Goal: Check status: Check status

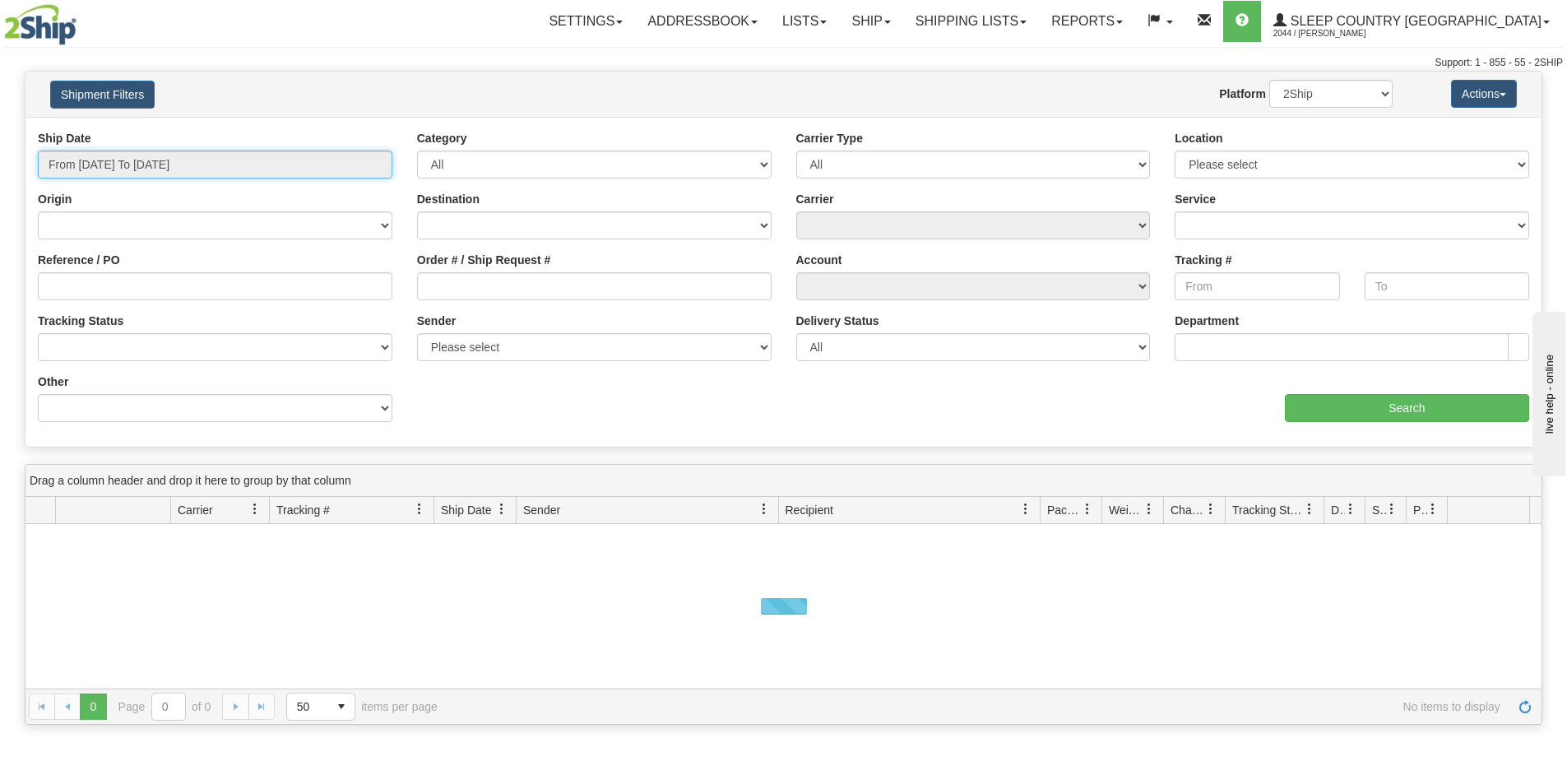
click at [127, 162] on input "From 09/17/2025 To 09/18/2025" at bounding box center [215, 165] width 354 height 28
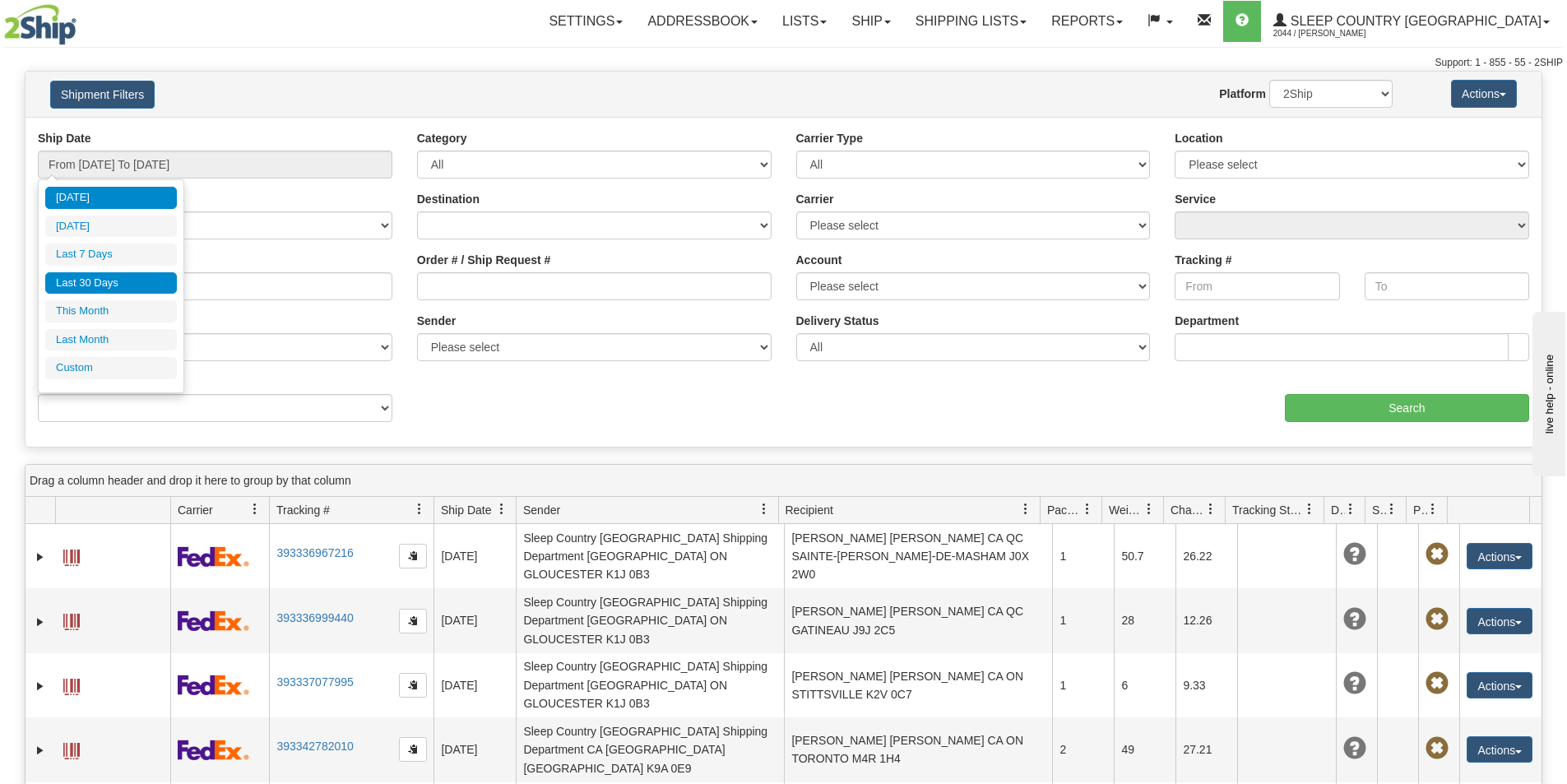
click at [107, 282] on li "Last 30 Days" at bounding box center [111, 283] width 132 height 23
type input "From 08/20/2025 To 09/18/2025"
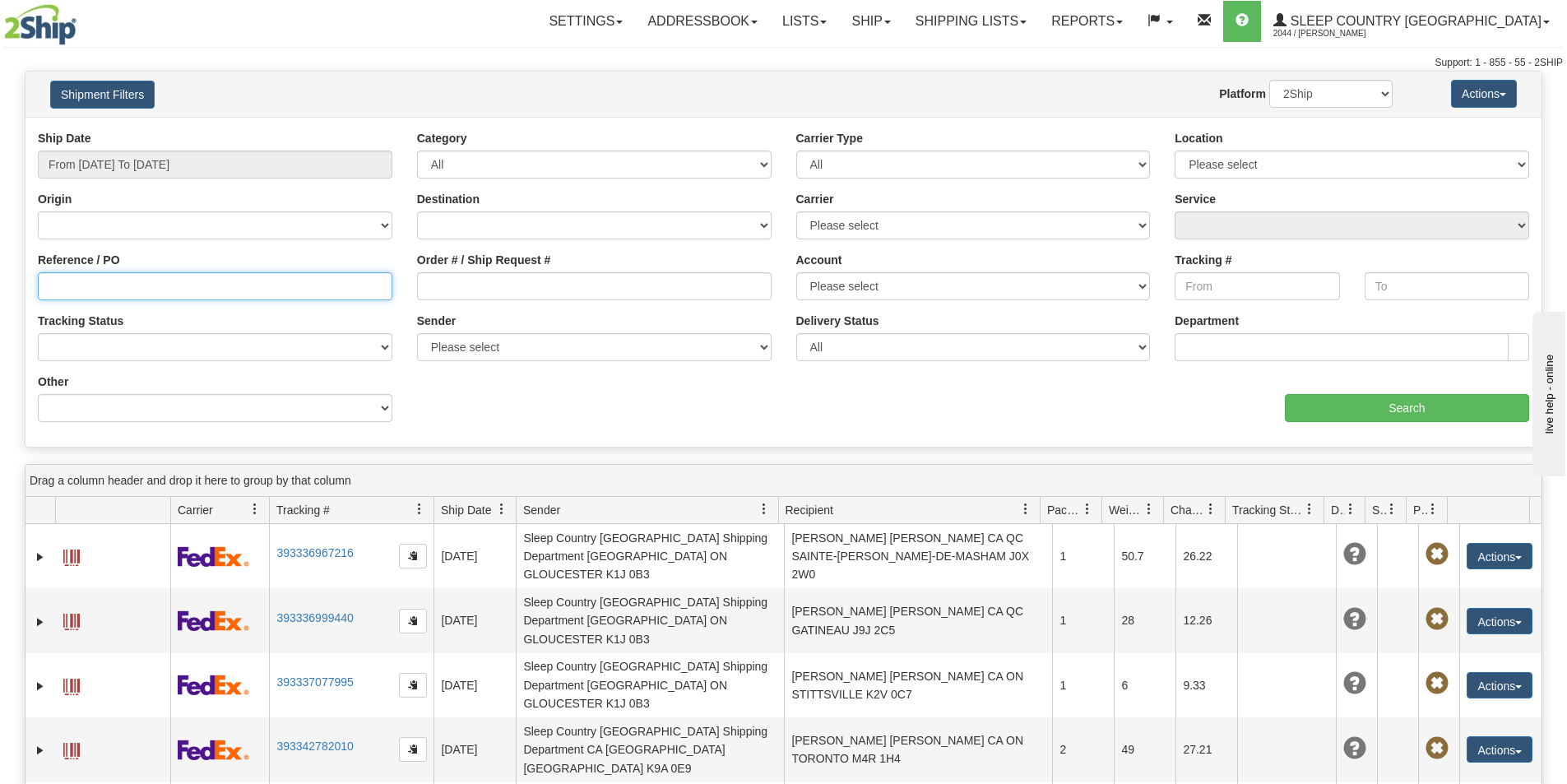
click at [101, 287] on input "Reference / PO" at bounding box center [215, 286] width 354 height 28
paste input "9000I103518"
type input "9000I103518"
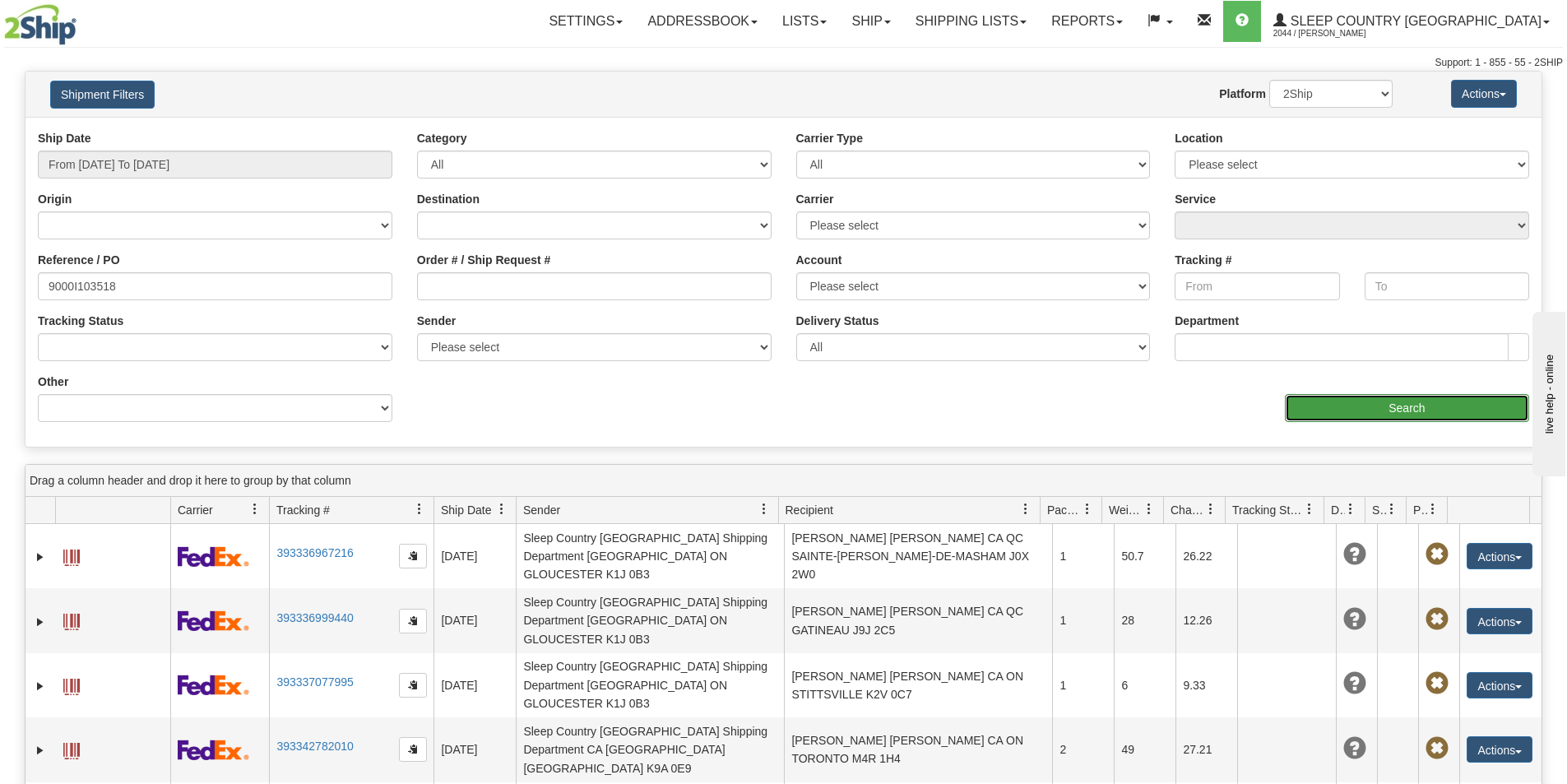
click at [1426, 410] on input "Search" at bounding box center [1408, 408] width 244 height 28
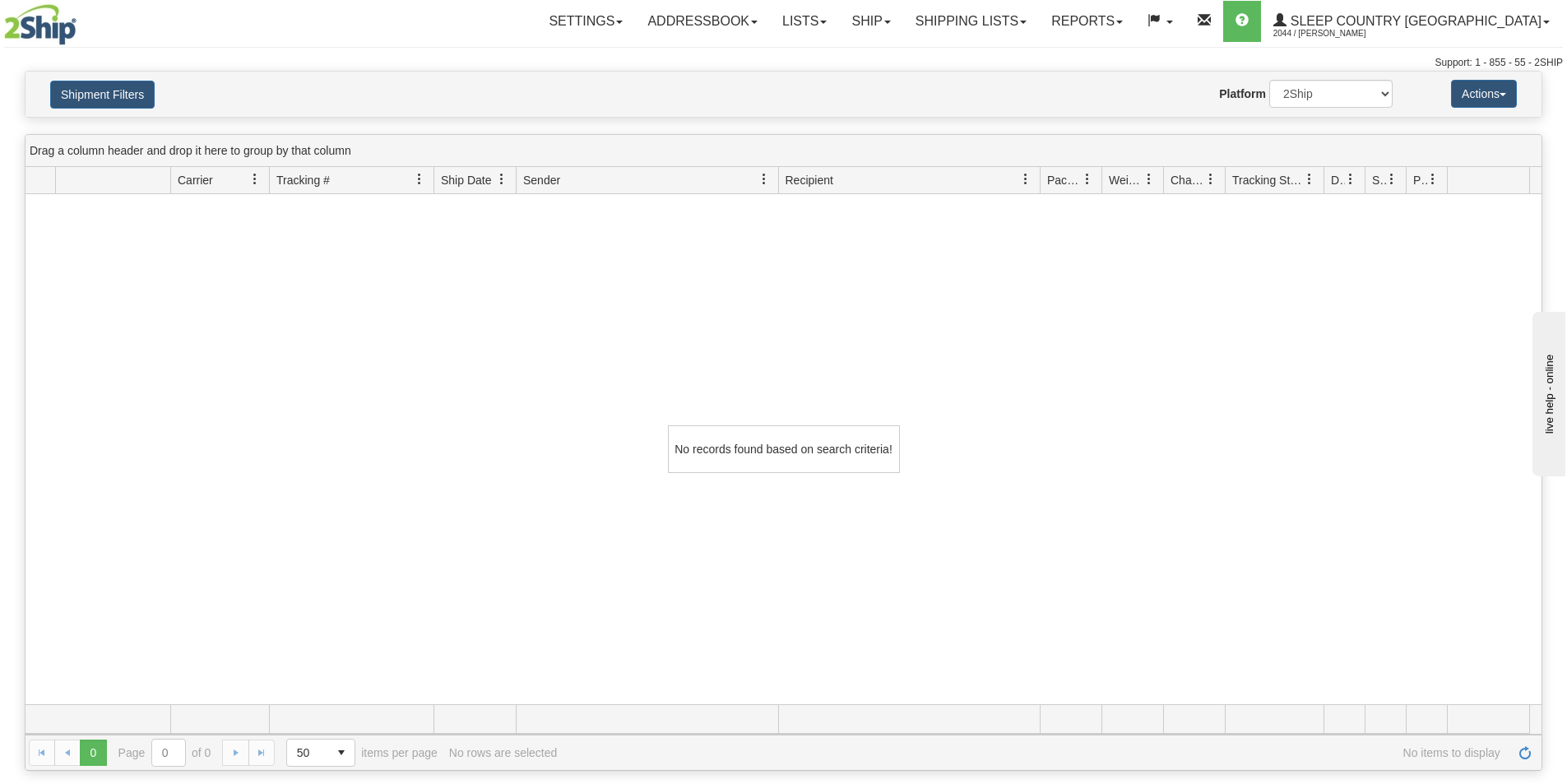
click at [1160, 329] on div "No records found based on search criteria!" at bounding box center [783, 449] width 1516 height 510
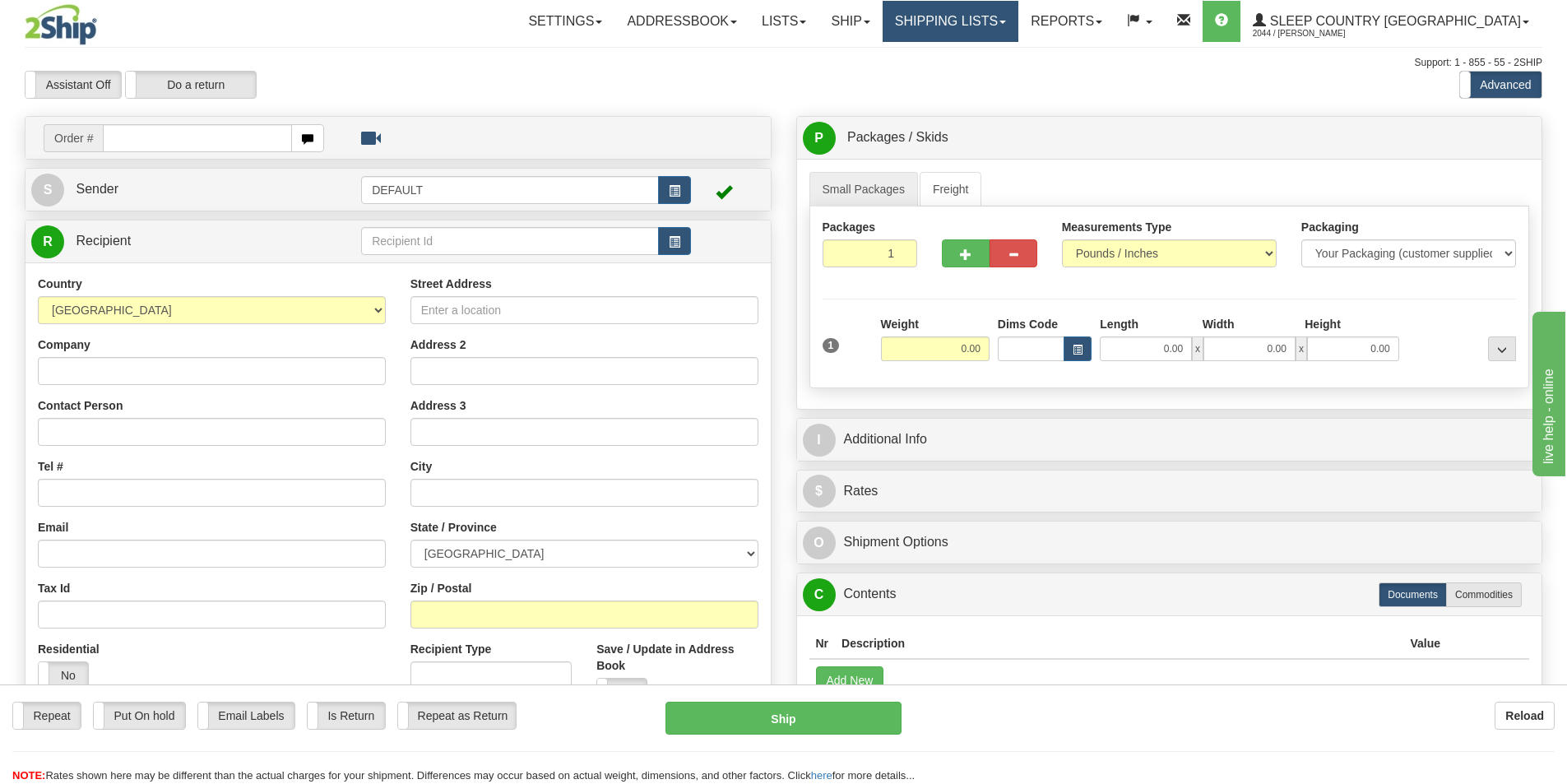
click at [1018, 20] on link "Shipping lists" at bounding box center [951, 21] width 136 height 41
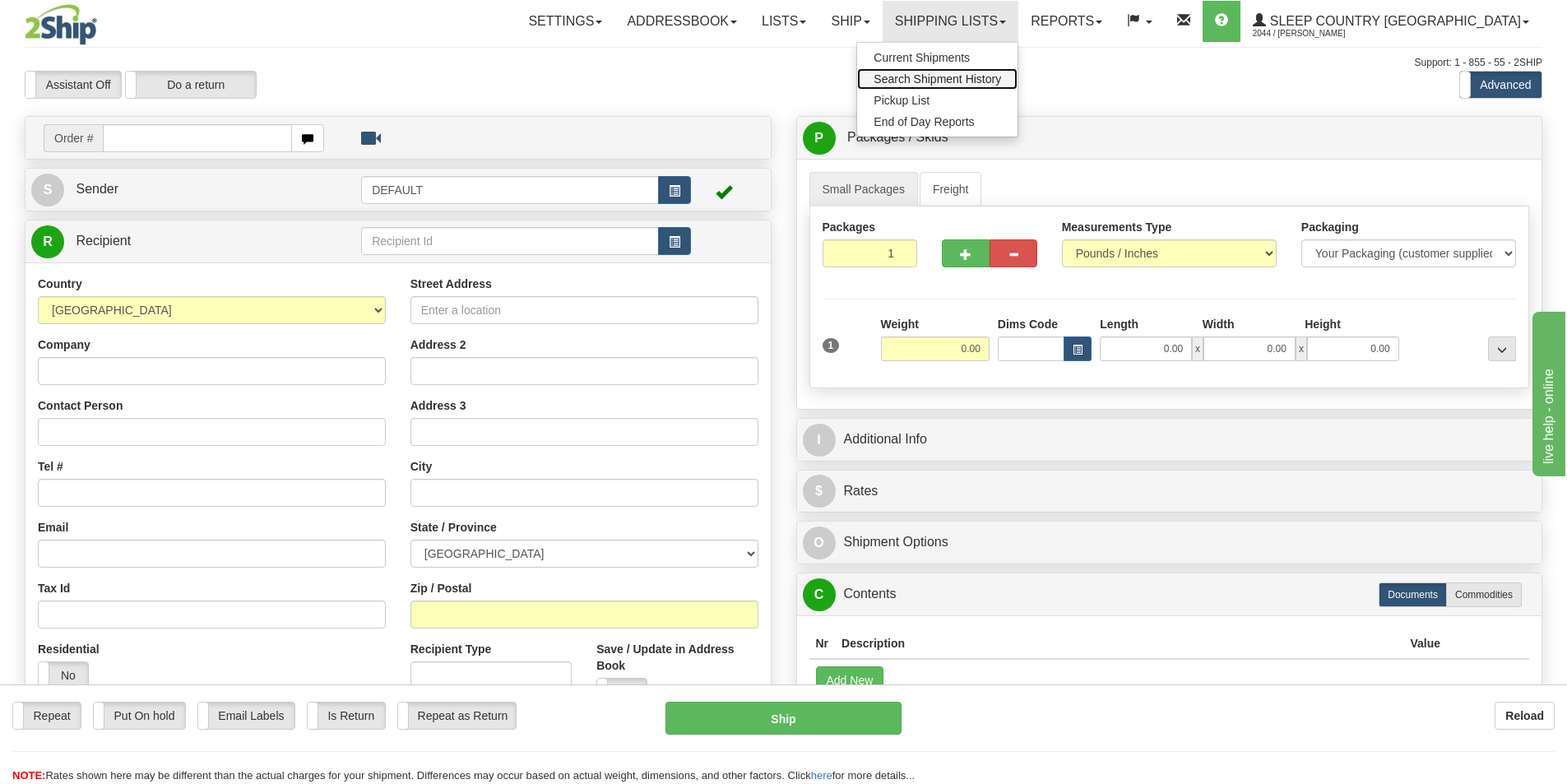
click at [1001, 75] on span "Search Shipment History" at bounding box center [937, 79] width 127 height 13
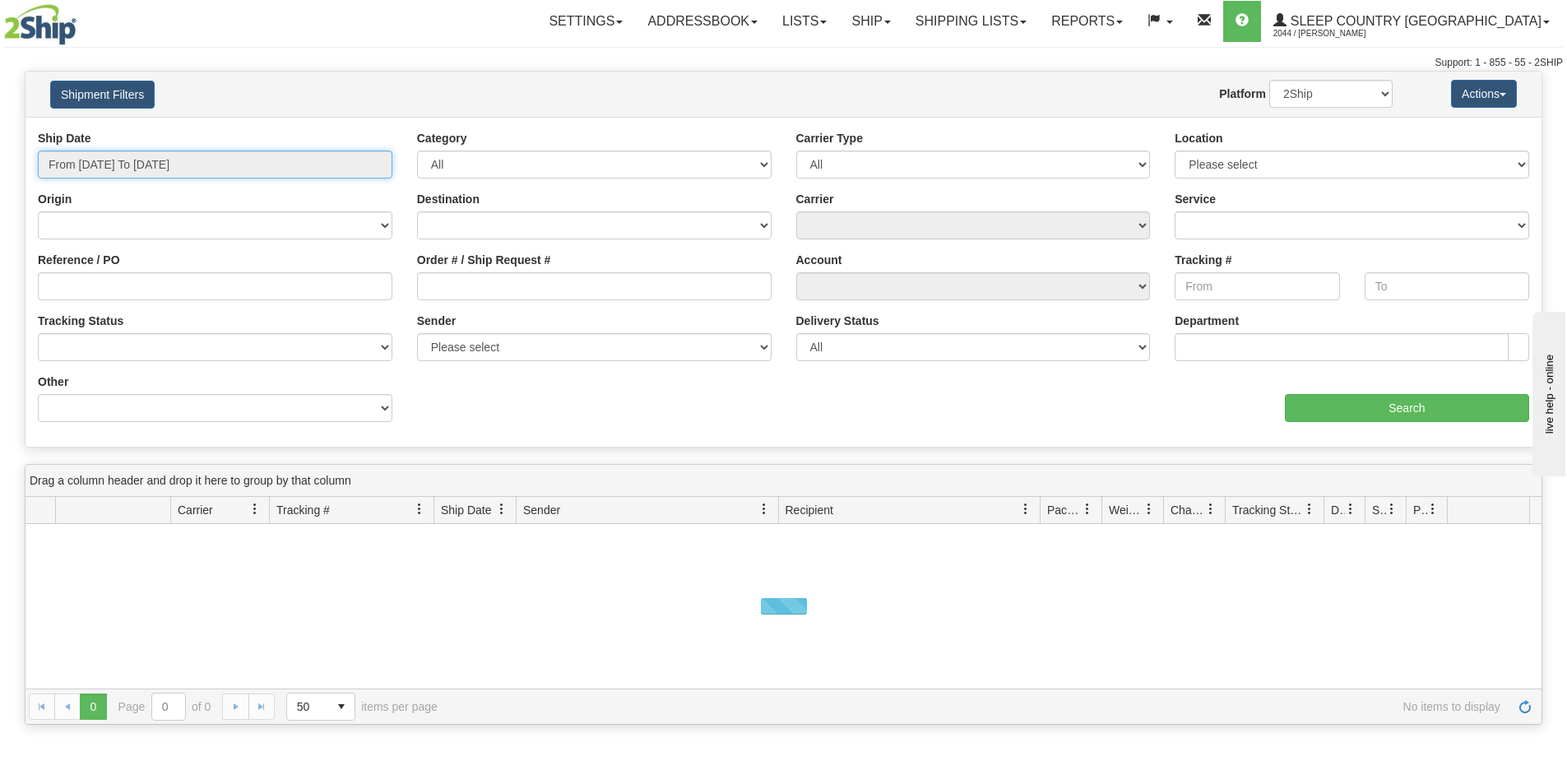
click at [147, 164] on input "From [DATE] To [DATE]" at bounding box center [215, 165] width 354 height 28
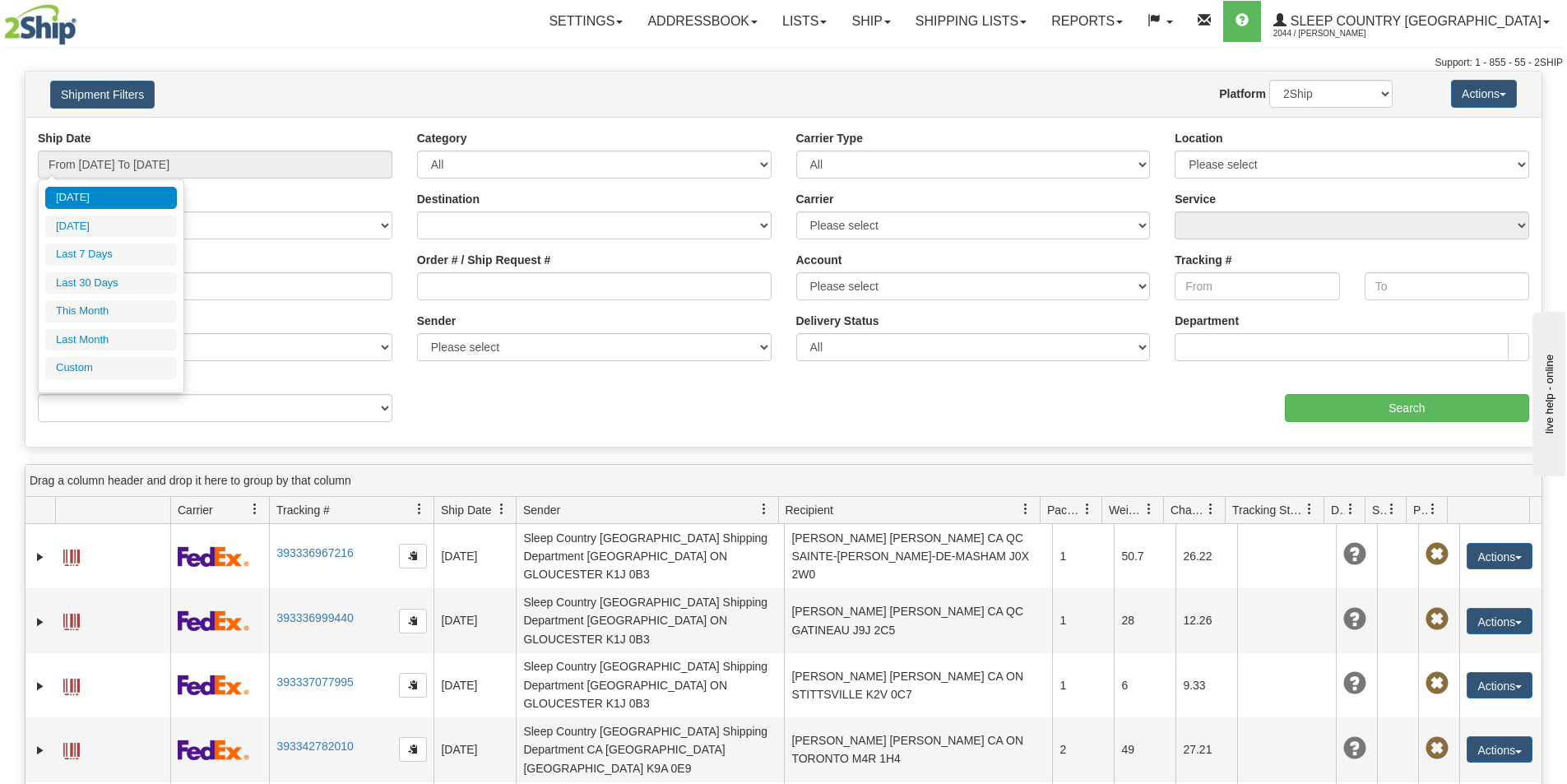
drag, startPoint x: 120, startPoint y: 283, endPoint x: 114, endPoint y: 329, distance: 46.4
click at [120, 283] on li "Last 30 Days" at bounding box center [111, 283] width 132 height 23
type input "From [DATE] To [DATE]"
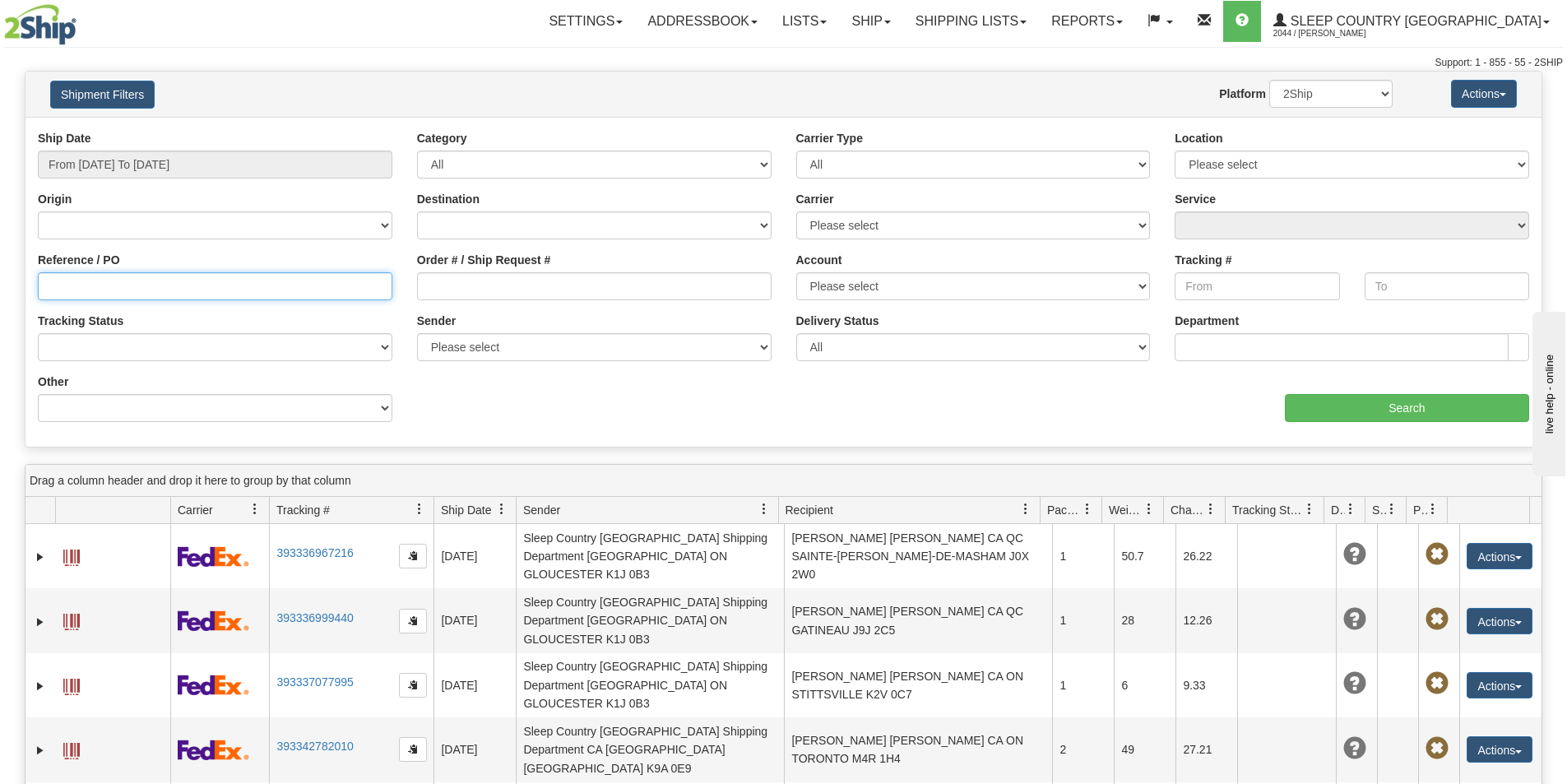
click at [99, 279] on input "Reference / PO" at bounding box center [215, 286] width 354 height 28
paste input "9000I067565"
type input "9000I067565"
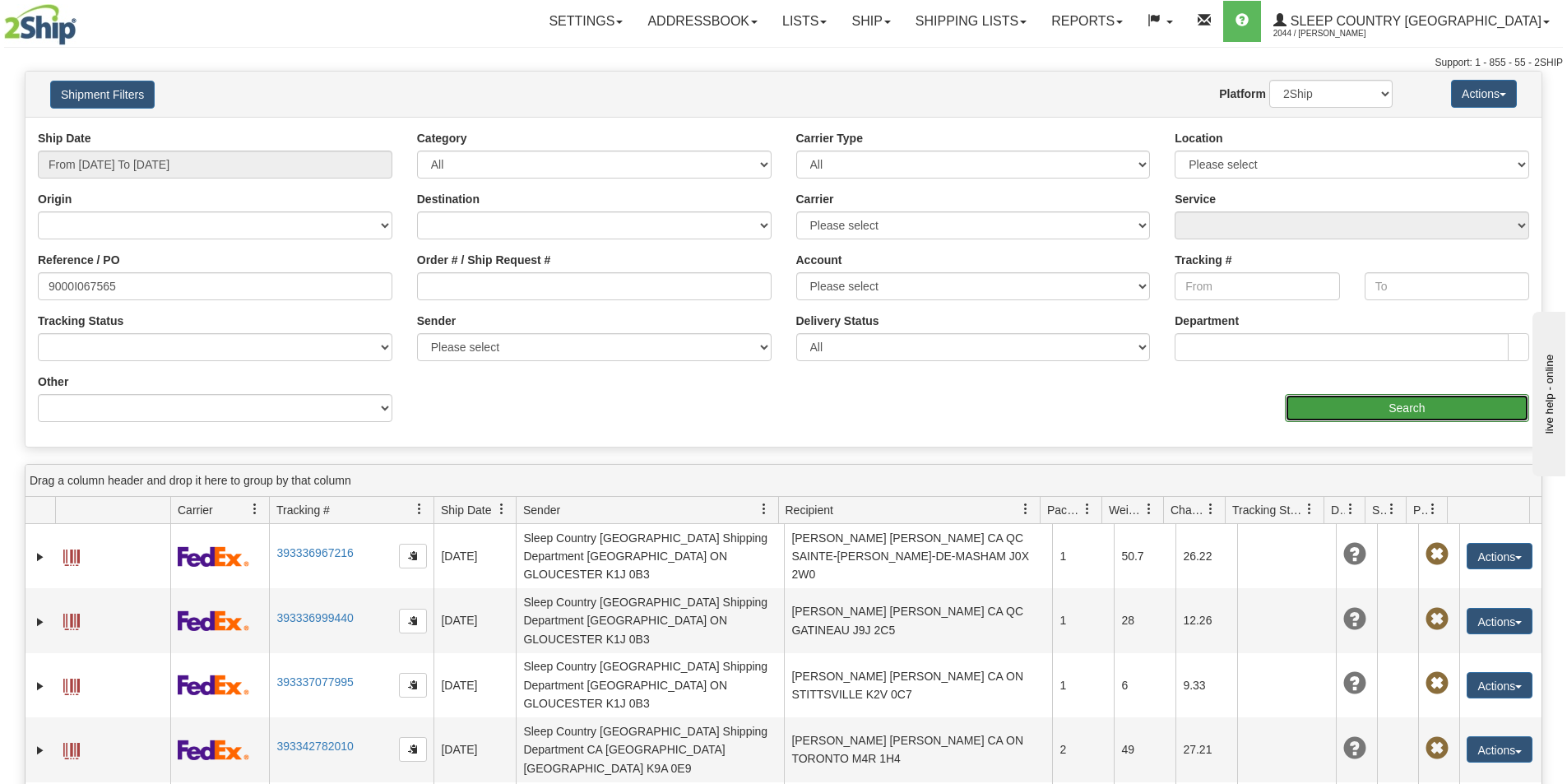
click at [1418, 409] on input "Search" at bounding box center [1408, 408] width 244 height 28
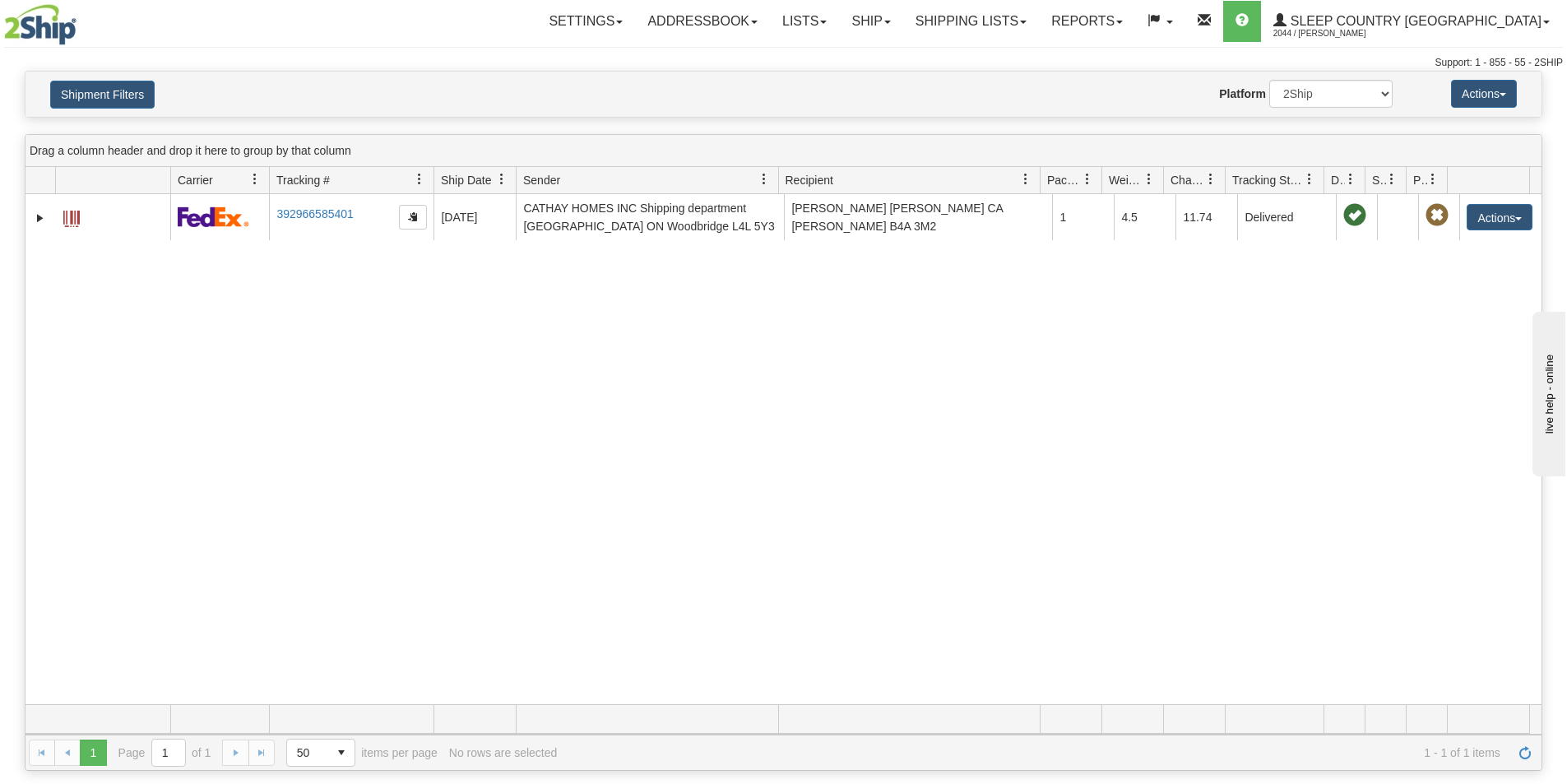
drag, startPoint x: 958, startPoint y: 344, endPoint x: 910, endPoint y: 344, distance: 48.0
click at [958, 344] on div "31581948 2044 392966585401 [DATE] [DATE] 10:59:46 AM CATHAY HOMES INC Shipping …" at bounding box center [783, 449] width 1516 height 510
drag, startPoint x: 1400, startPoint y: 317, endPoint x: 795, endPoint y: 410, distance: 612.1
click at [1401, 317] on div "31581948 2044 392966585401 [DATE] [DATE] 10:59:46 AM CATHAY HOMES INC Shipping …" at bounding box center [783, 449] width 1516 height 510
drag, startPoint x: 1402, startPoint y: 522, endPoint x: 1369, endPoint y: 396, distance: 130.2
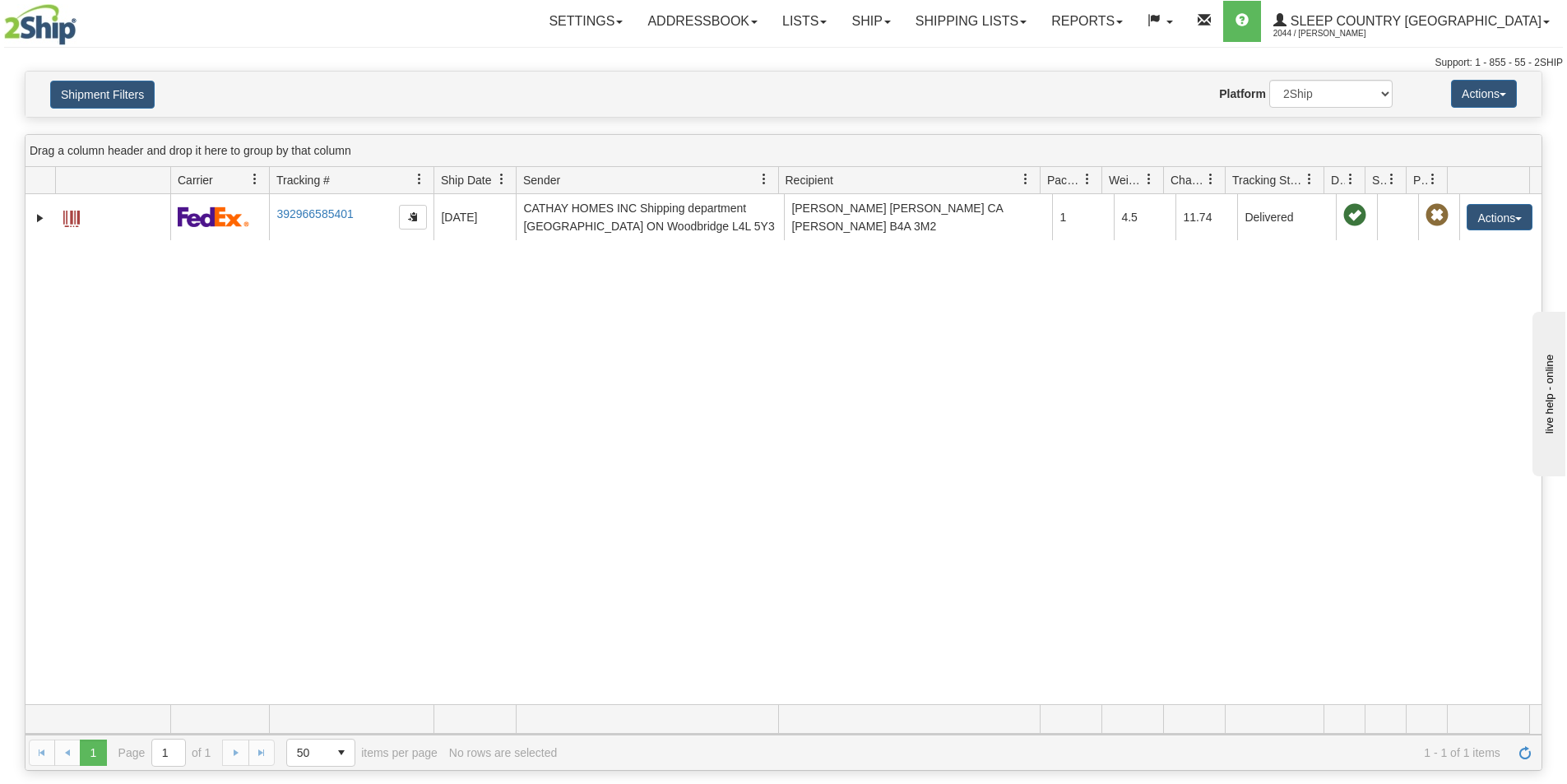
click at [1404, 519] on div "31581948 2044 392966585401 [DATE] [DATE] 10:59:46 AM CATHAY HOMES INC Shipping …" at bounding box center [783, 449] width 1516 height 510
click at [1019, 23] on link "Shipping lists" at bounding box center [953, 21] width 136 height 41
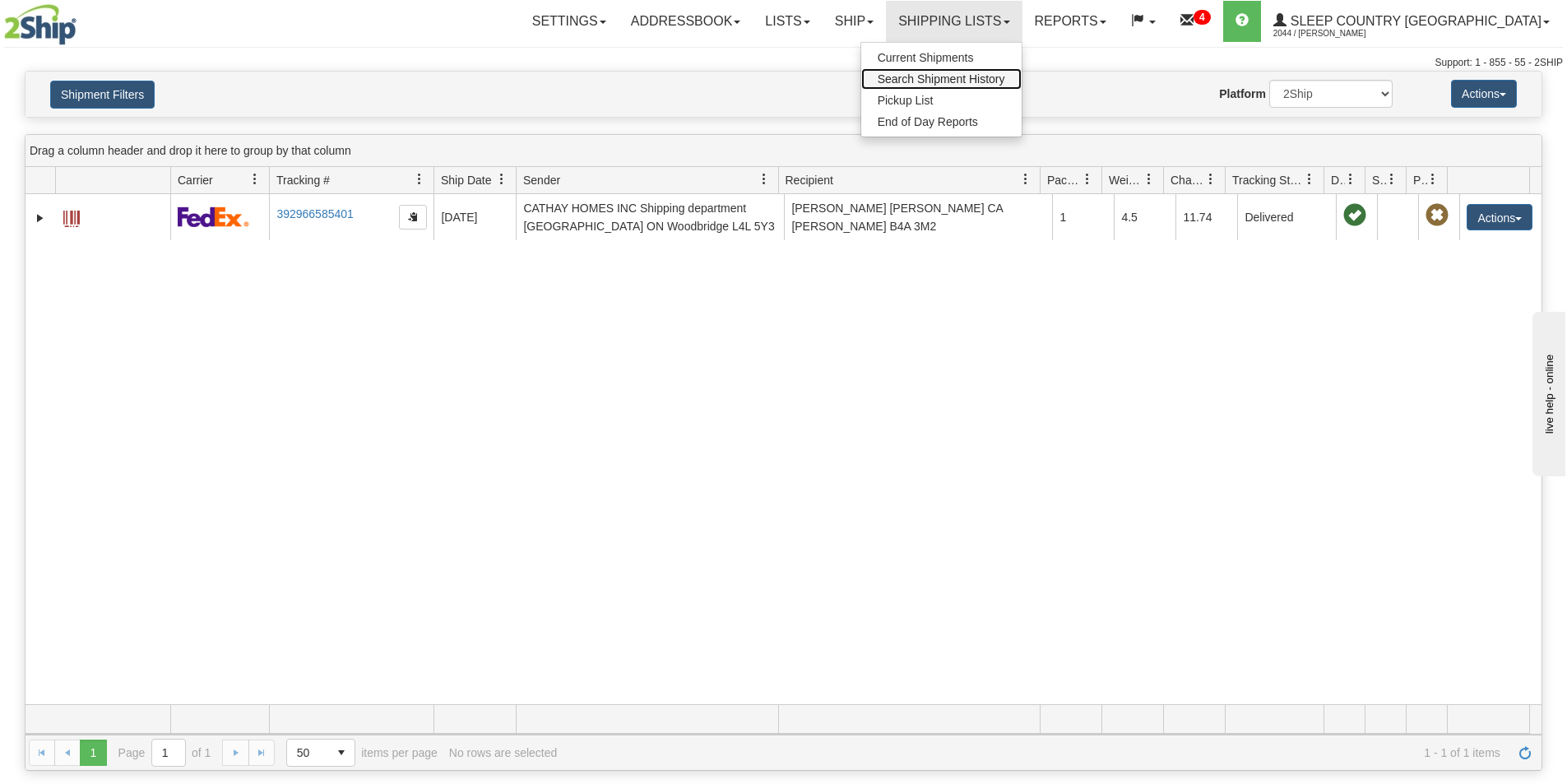
click at [1005, 81] on span "Search Shipment History" at bounding box center [941, 79] width 127 height 13
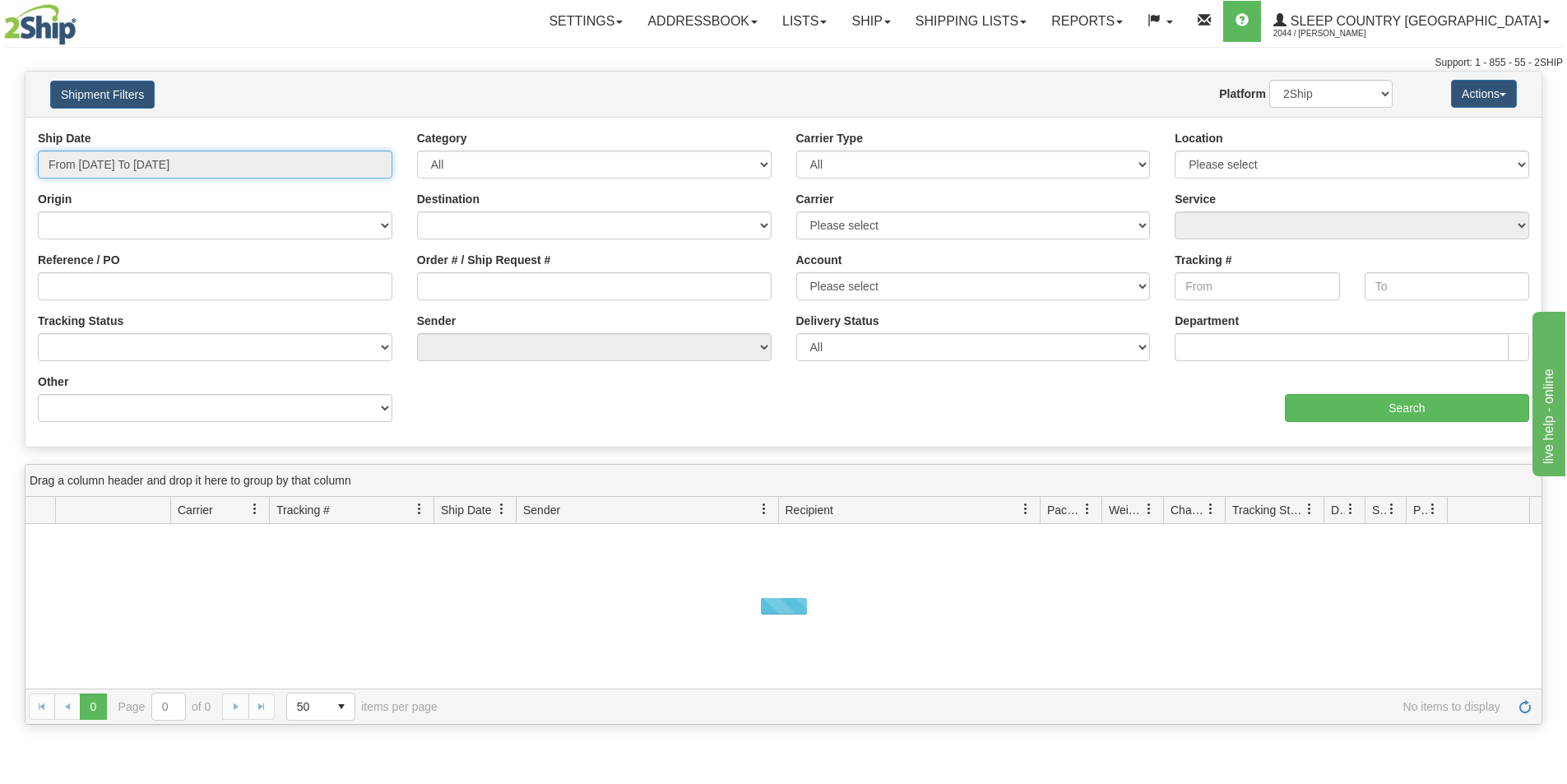
click at [83, 164] on input "From 09/17/2025 To 09/18/2025" at bounding box center [215, 165] width 354 height 28
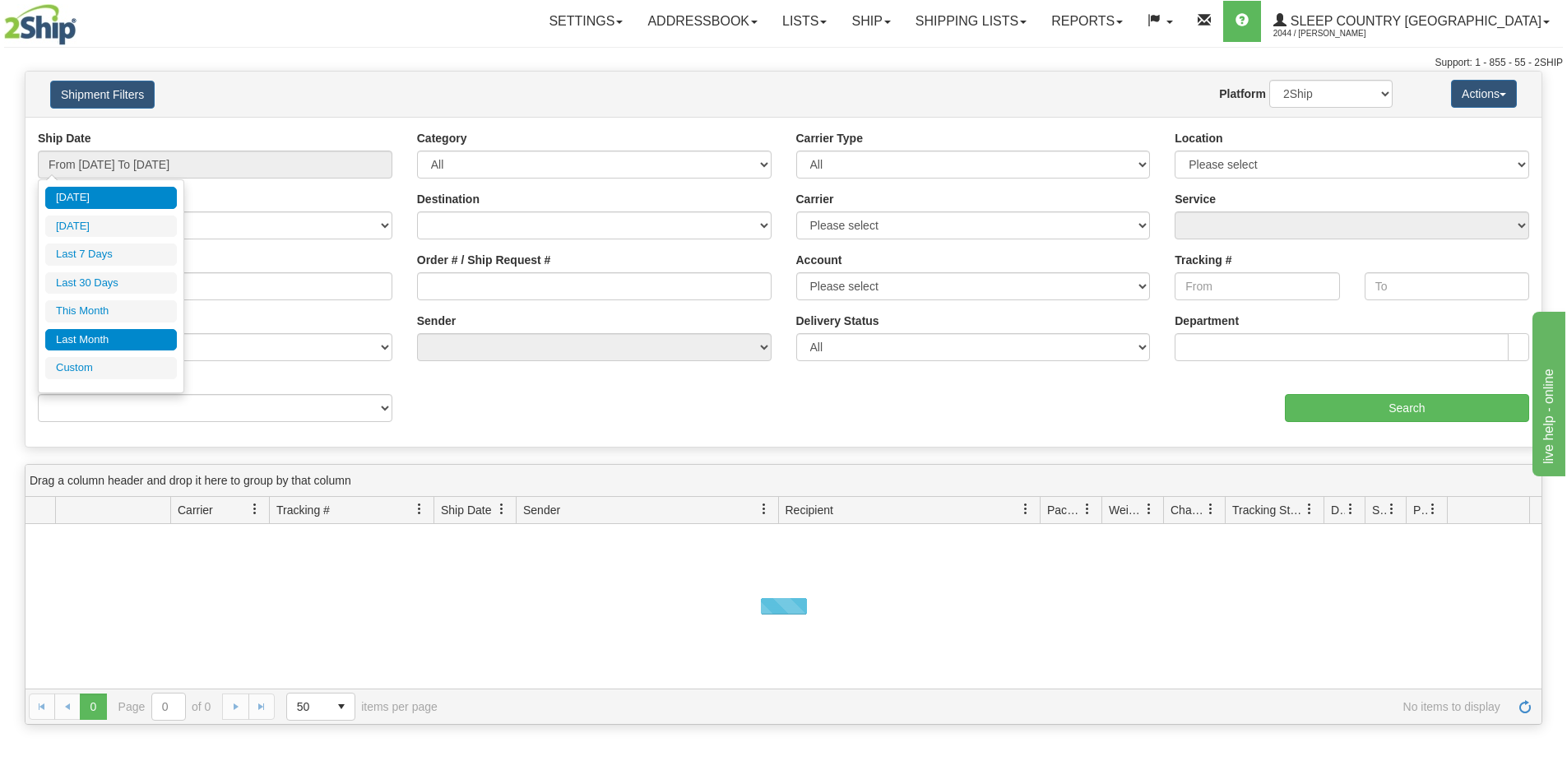
click at [107, 341] on li "Last Month" at bounding box center [111, 340] width 132 height 23
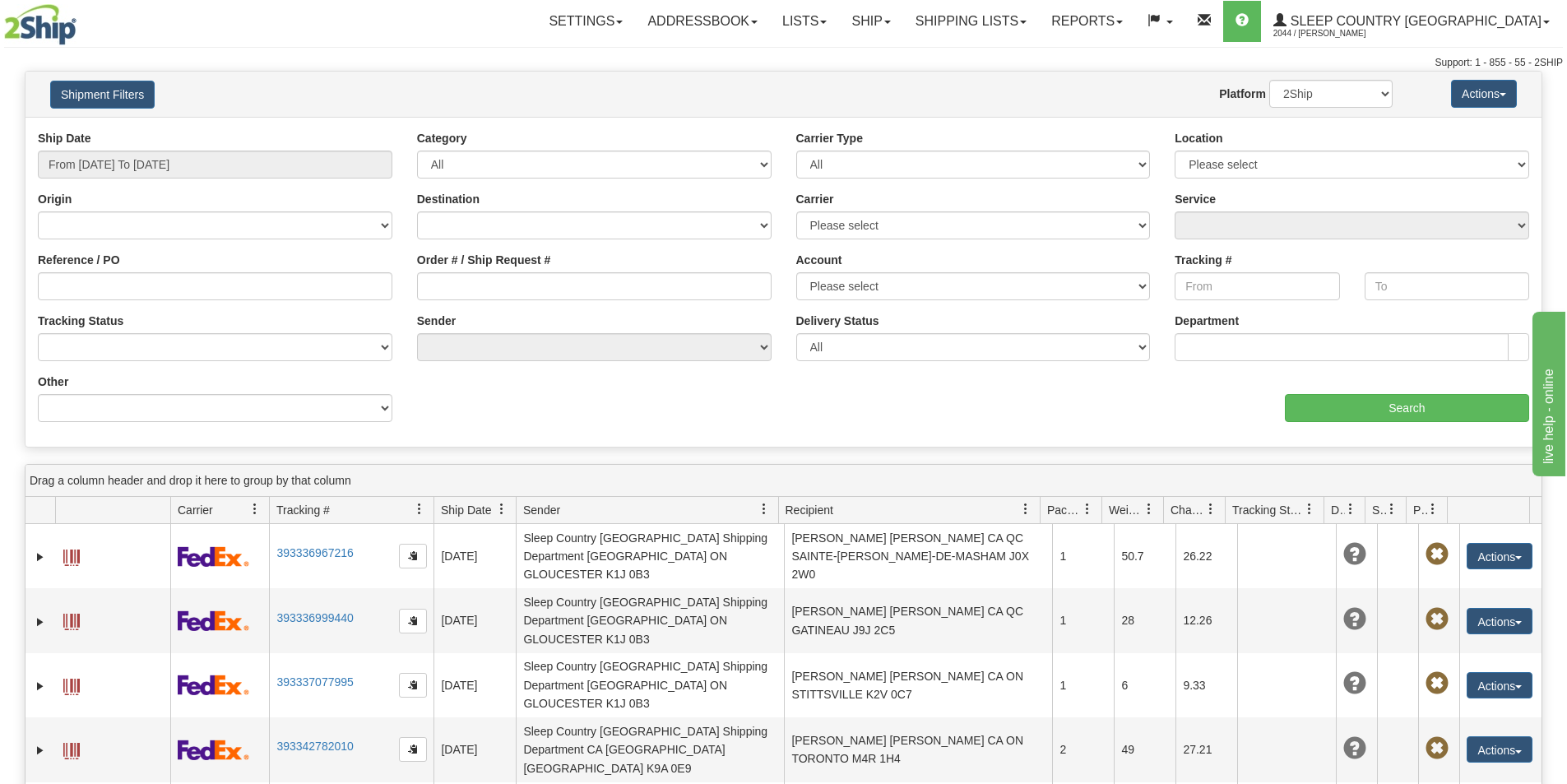
type input "From 08/01/2025 To 08/31/2025"
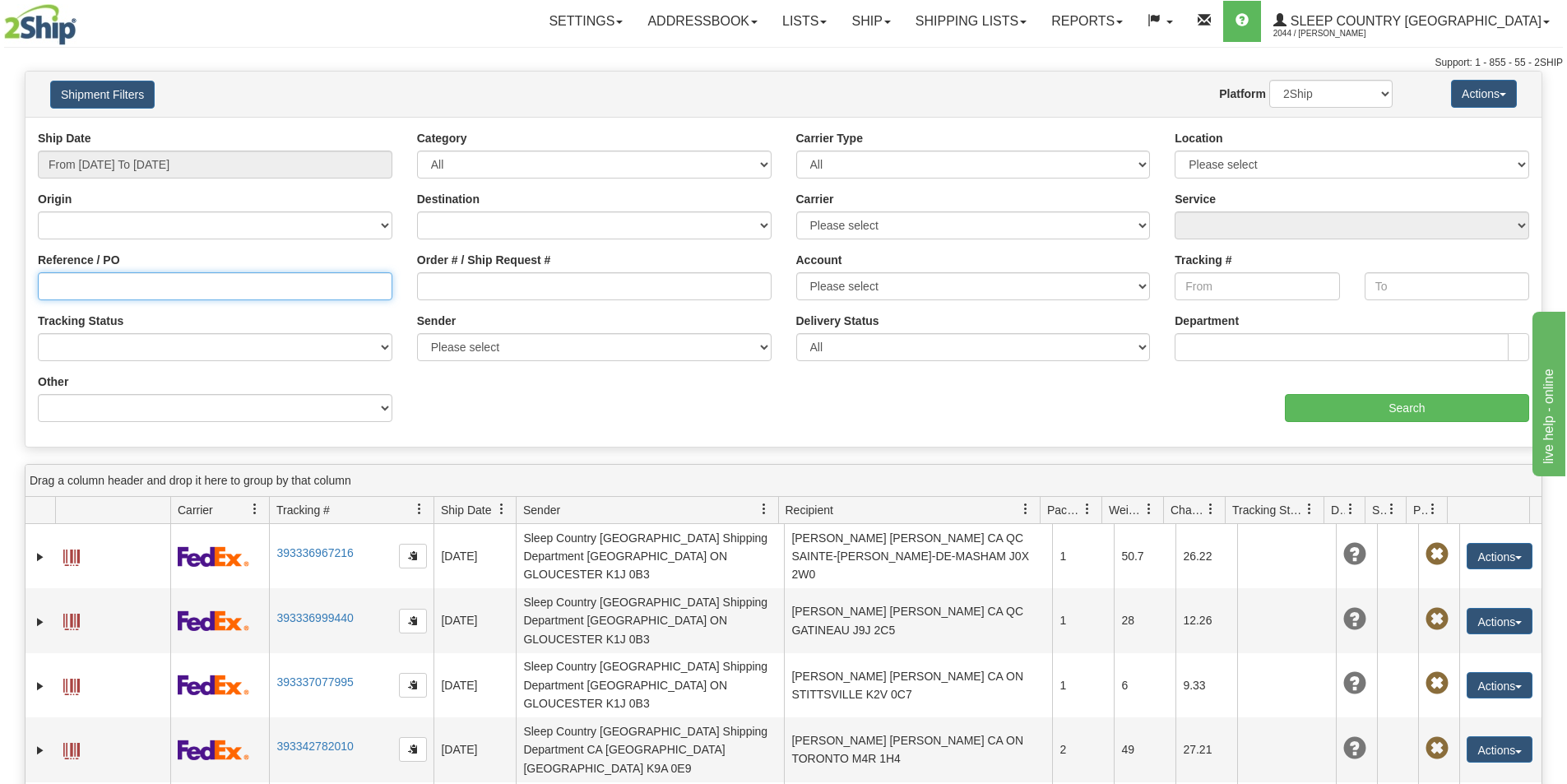
click at [114, 283] on input "Reference / PO" at bounding box center [215, 286] width 354 height 28
paste input "190072500230"
type input "190072500230"
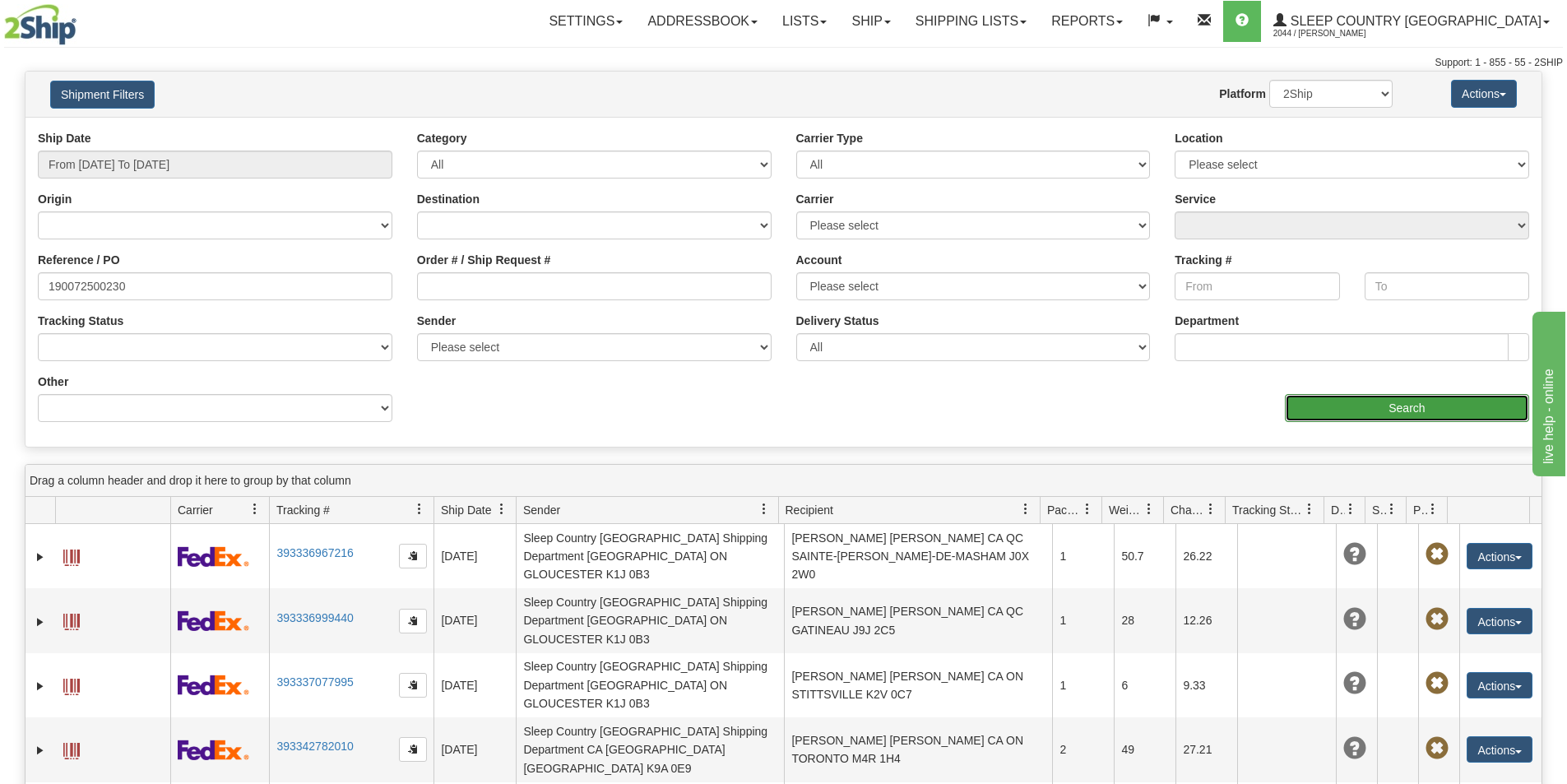
click at [1419, 402] on input "Search" at bounding box center [1408, 408] width 244 height 28
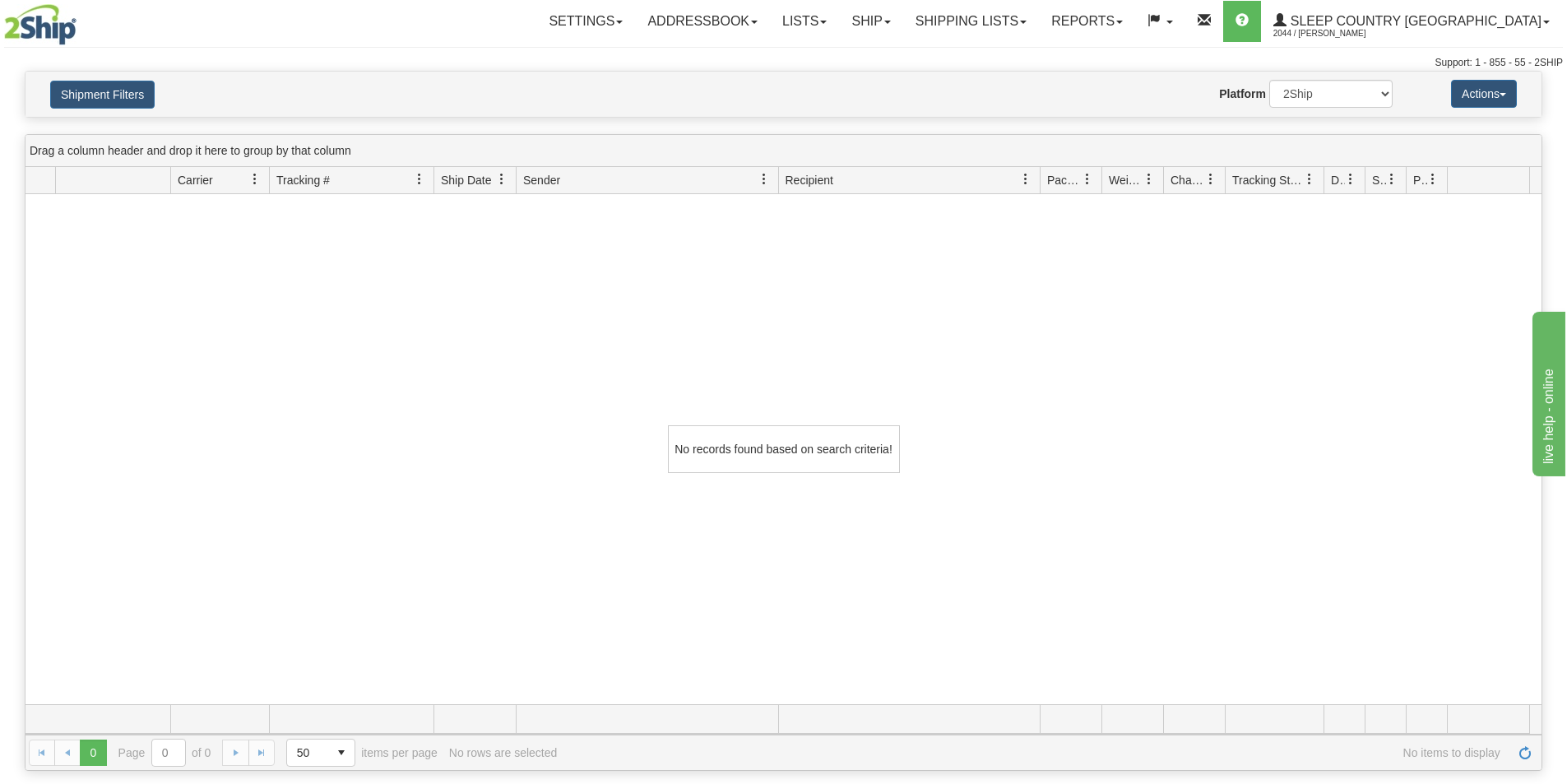
click at [1100, 288] on div "No records found based on search criteria!" at bounding box center [783, 449] width 1516 height 510
